Goal: Navigation & Orientation: Find specific page/section

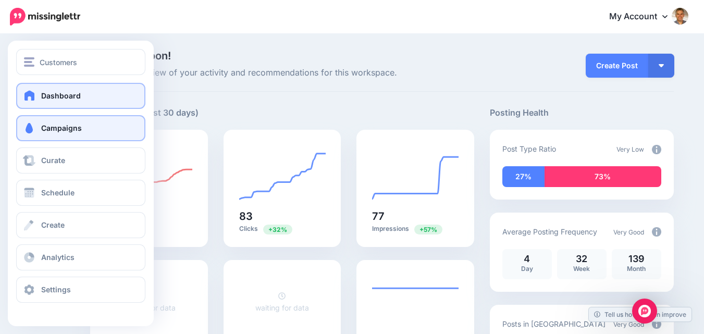
click at [52, 131] on span "Campaigns" at bounding box center [61, 128] width 41 height 9
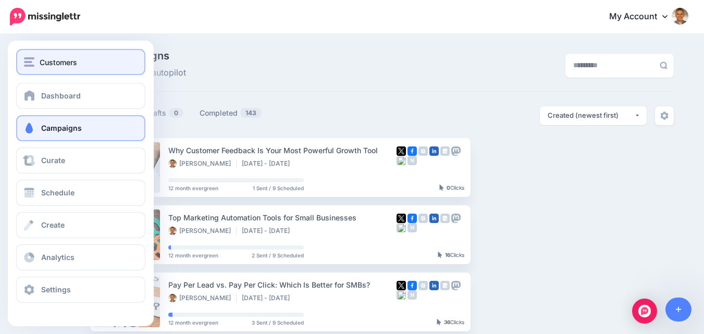
click at [57, 61] on span "Customers" at bounding box center [59, 62] width 38 height 12
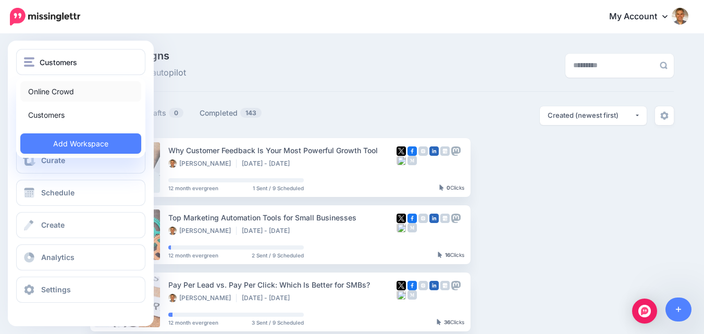
click at [58, 85] on link "Online Crowd" at bounding box center [80, 91] width 121 height 20
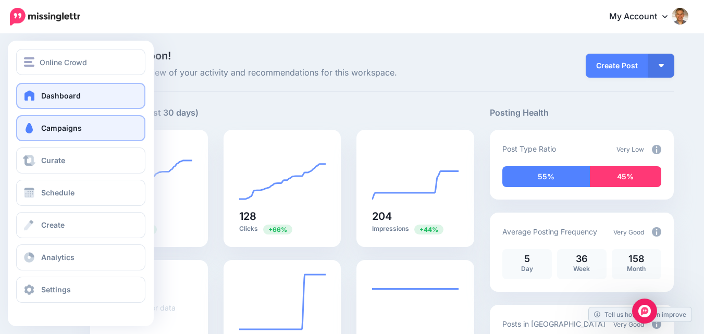
click at [54, 125] on span "Campaigns" at bounding box center [61, 128] width 41 height 9
